Goal: Information Seeking & Learning: Learn about a topic

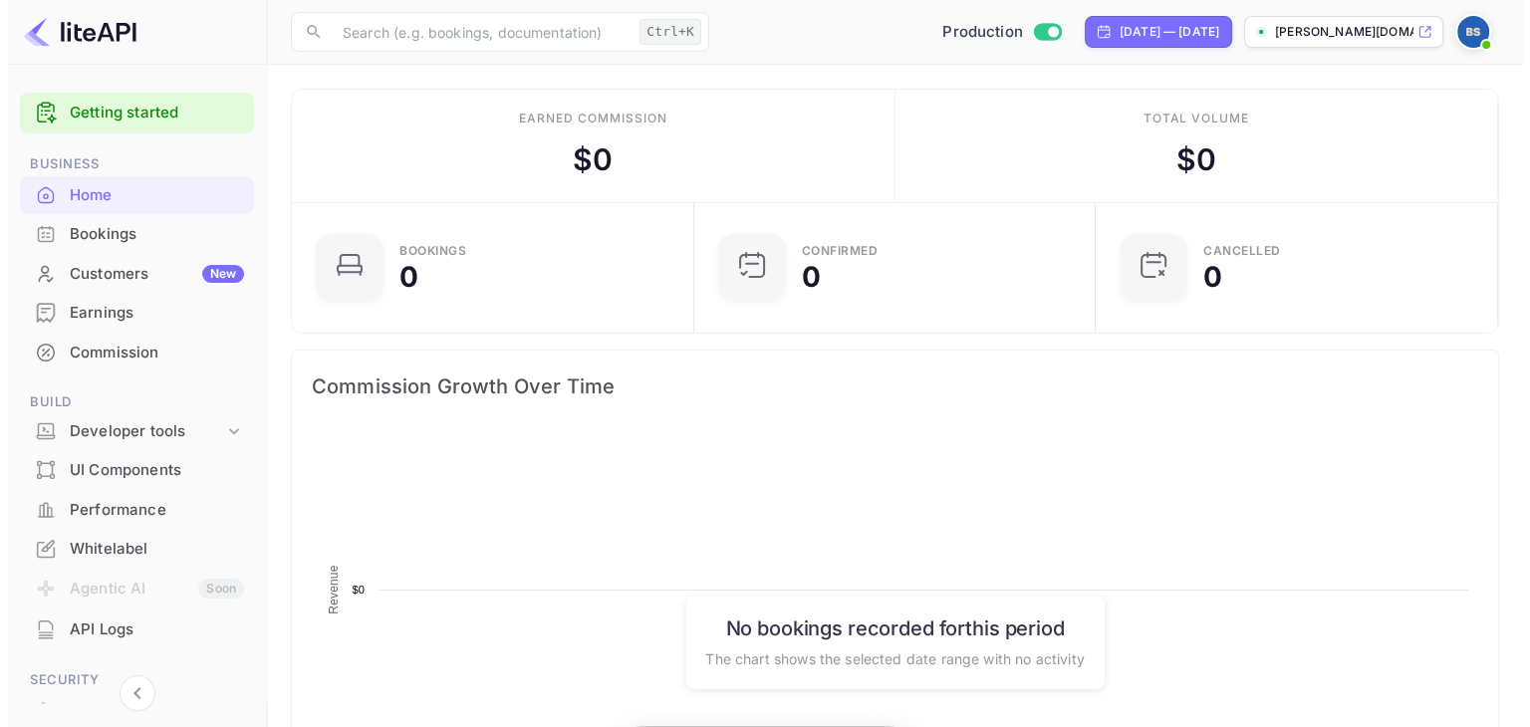
scroll to position [309, 375]
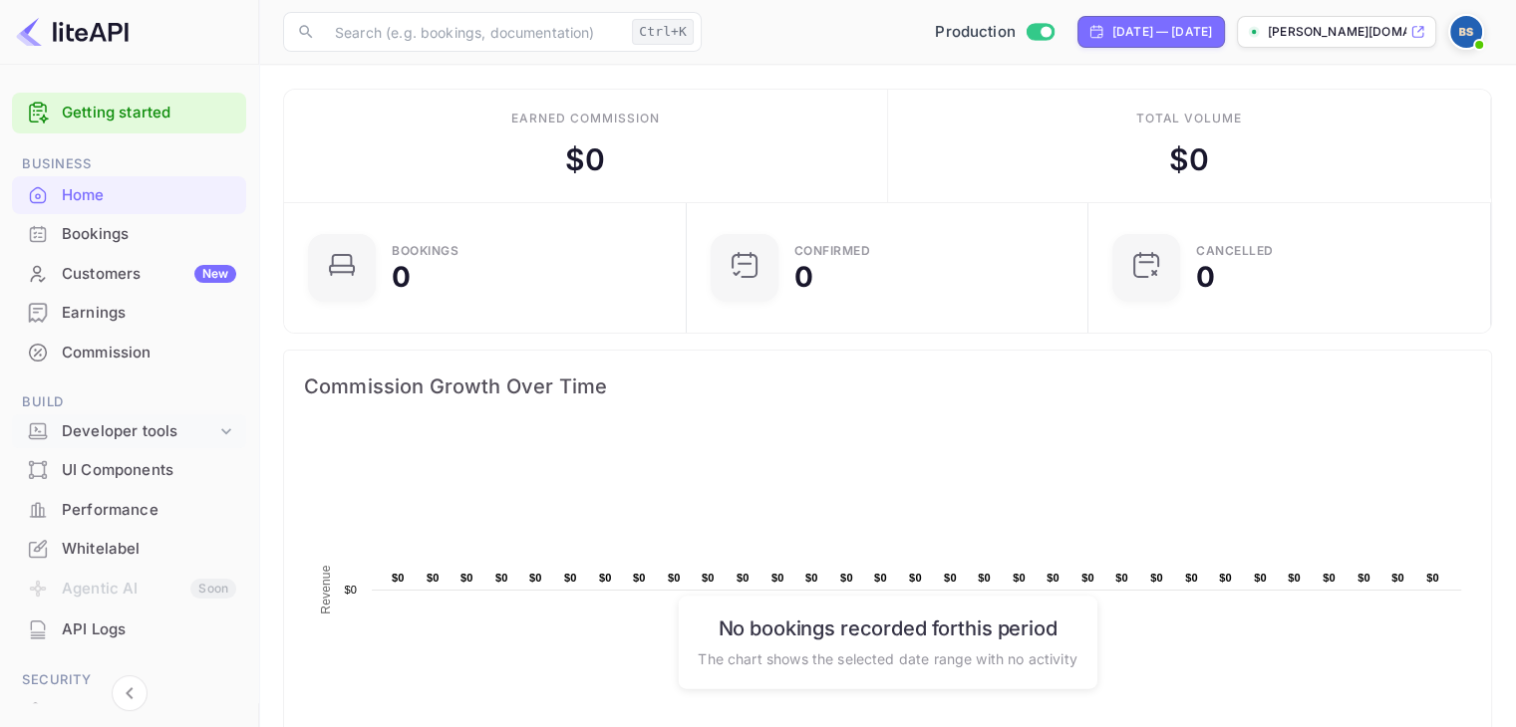
click at [125, 420] on div "Developer tools" at bounding box center [139, 431] width 154 height 23
click at [136, 465] on p "API docs and SDKs" at bounding box center [135, 464] width 130 height 21
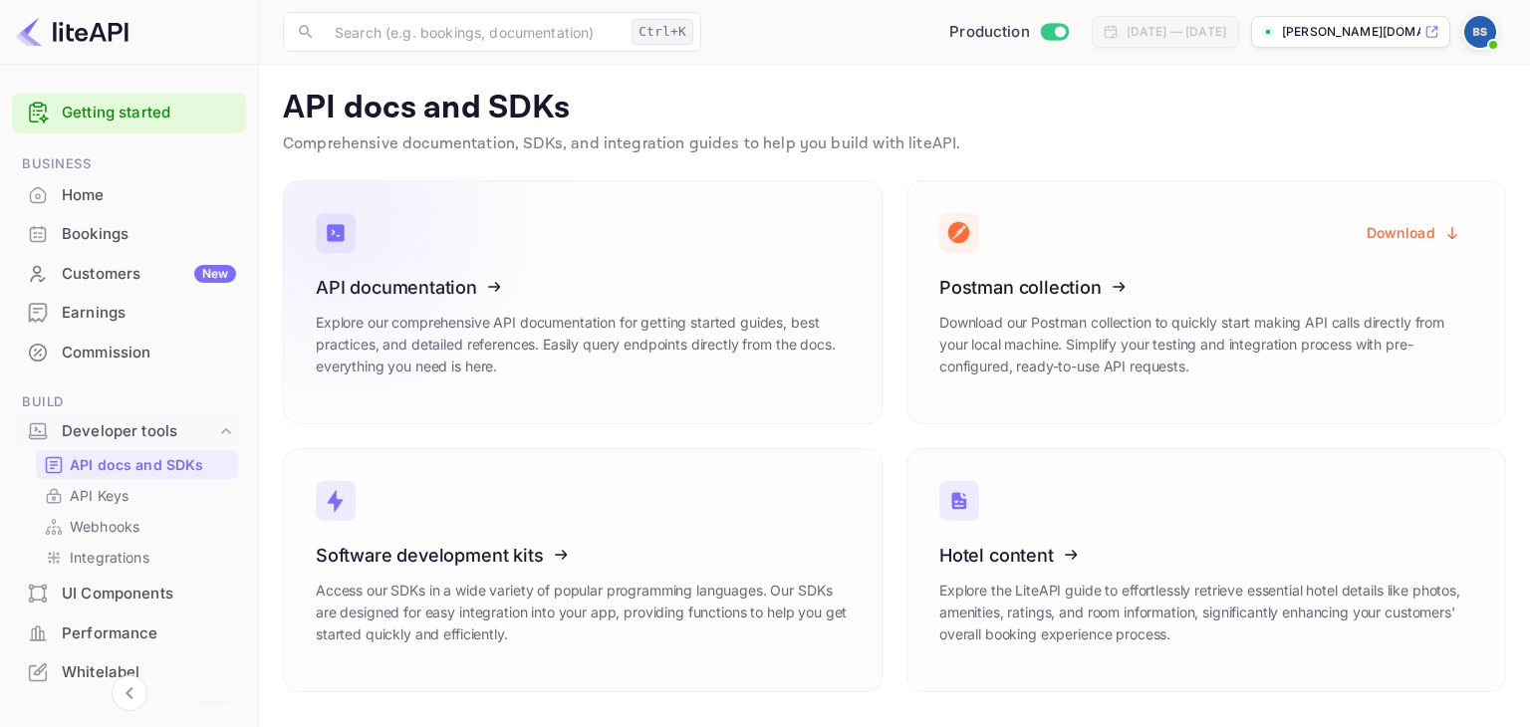
click at [420, 288] on icon at bounding box center [439, 283] width 310 height 205
